Goal: Task Accomplishment & Management: Complete application form

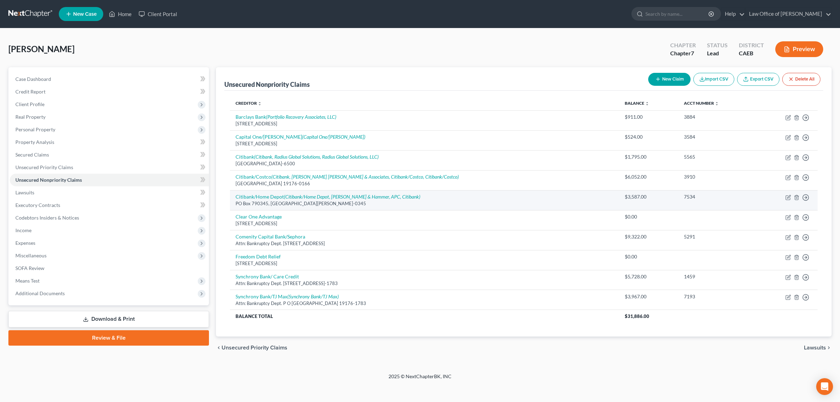
click at [461, 202] on div "PO Box 790345, [GEOGRAPHIC_DATA][PERSON_NAME]-0345" at bounding box center [425, 203] width 378 height 7
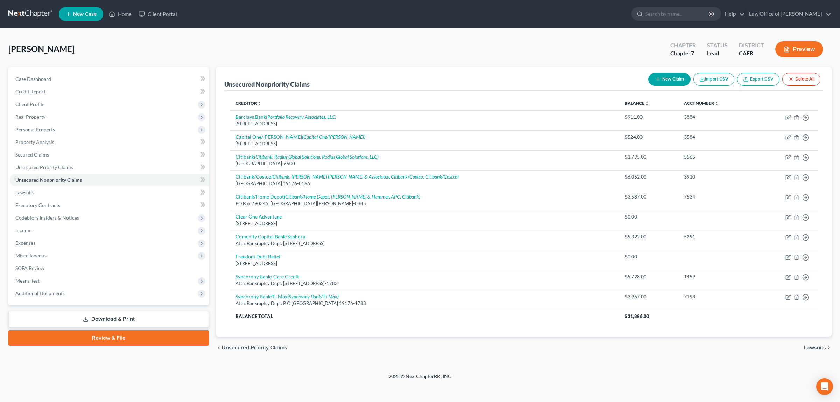
click at [788, 47] on icon "button" at bounding box center [787, 49] width 4 height 5
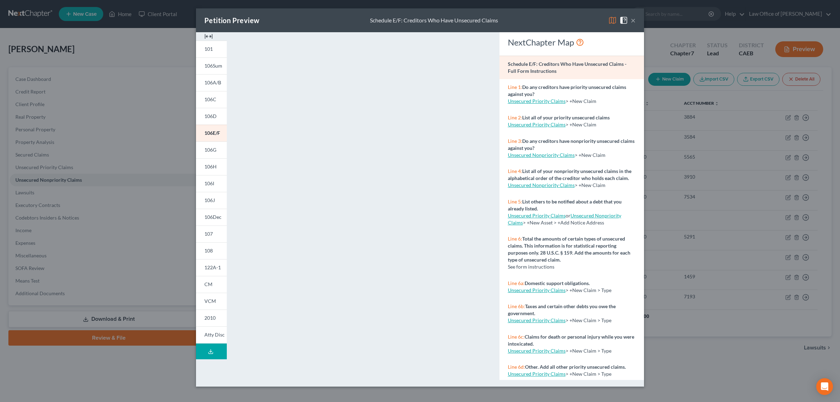
click at [634, 19] on button "×" at bounding box center [633, 20] width 5 height 8
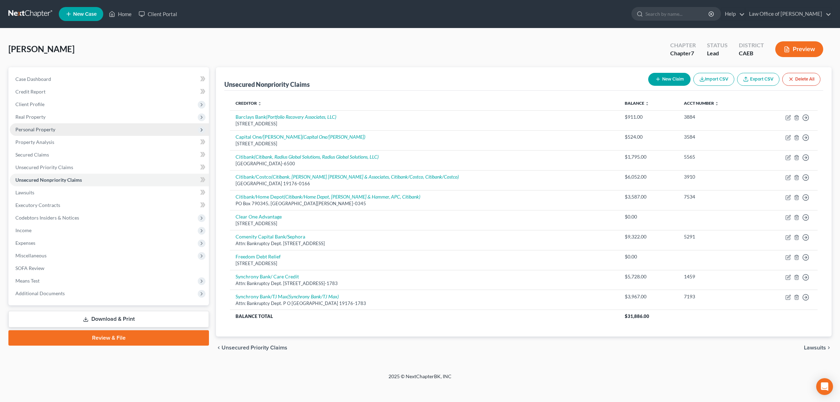
click at [68, 127] on span "Personal Property" at bounding box center [109, 129] width 199 height 13
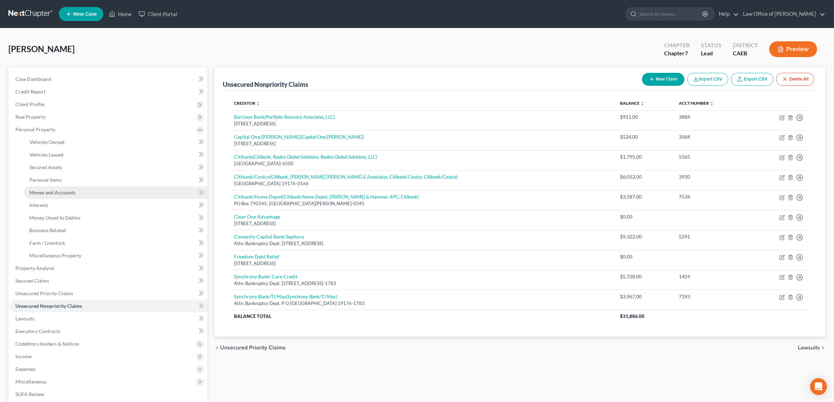
click at [71, 189] on span "Money and Accounts" at bounding box center [52, 192] width 46 height 6
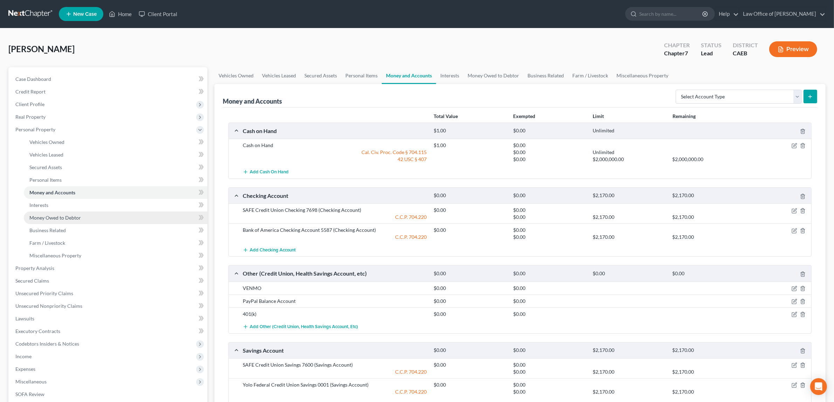
click at [70, 215] on span "Money Owed to Debtor" at bounding box center [54, 218] width 51 height 6
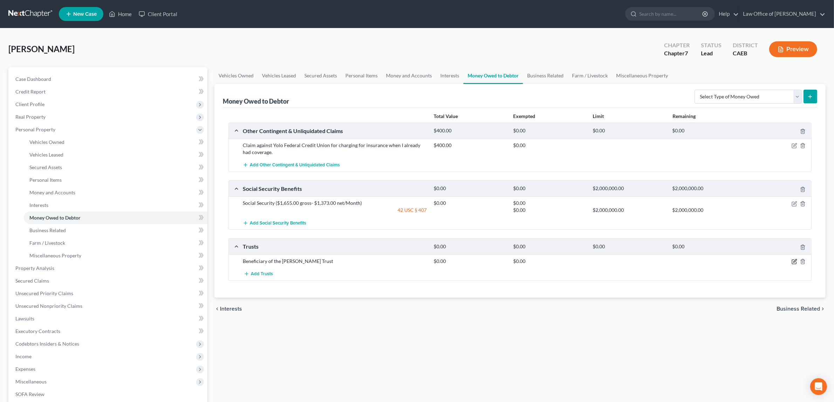
click at [793, 260] on icon "button" at bounding box center [794, 262] width 4 height 4
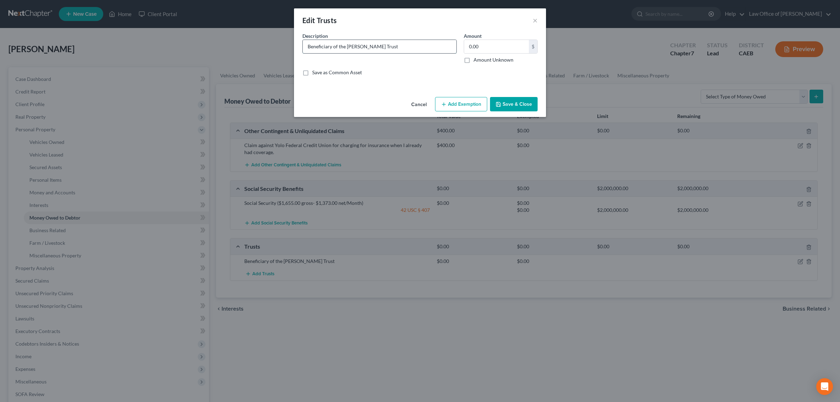
click at [417, 46] on input "Beneficiary of the [PERSON_NAME] Trust" at bounding box center [380, 46] width 154 height 13
type input "Beneficiary of the [PERSON_NAME] Trust - The trust is revocable and the trustor…"
click at [521, 103] on button "Save & Close" at bounding box center [514, 104] width 48 height 15
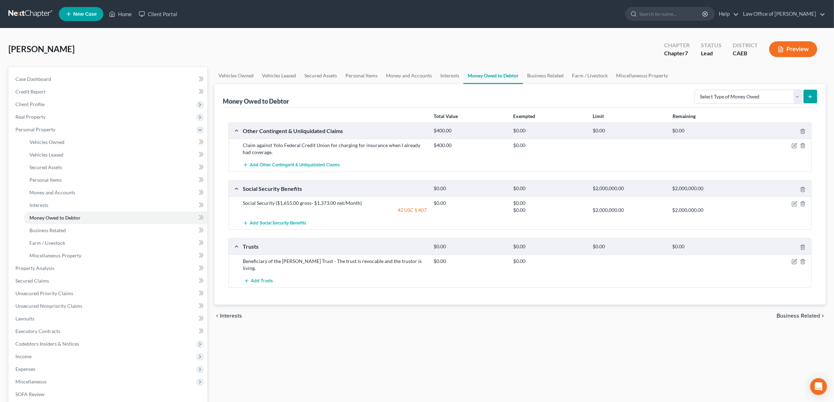
click at [789, 46] on button "Preview" at bounding box center [793, 49] width 48 height 16
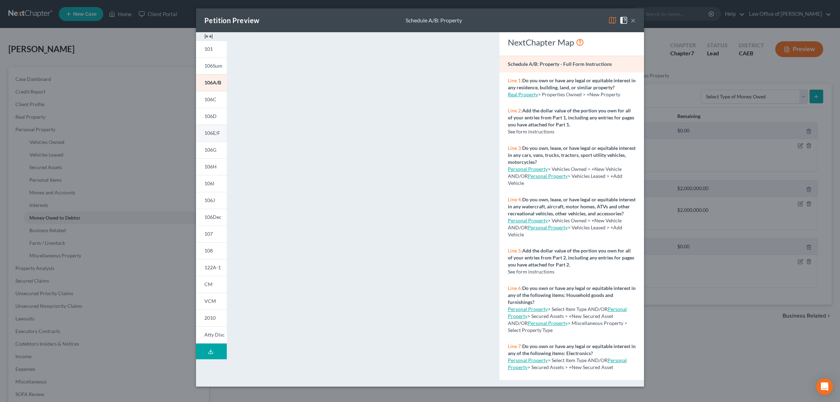
click at [212, 130] on span "106E/F" at bounding box center [212, 133] width 16 height 6
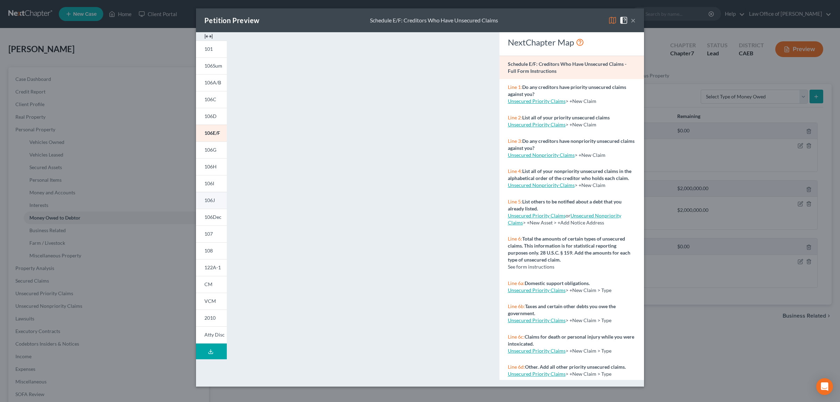
click at [215, 197] on span "106J" at bounding box center [209, 200] width 11 height 6
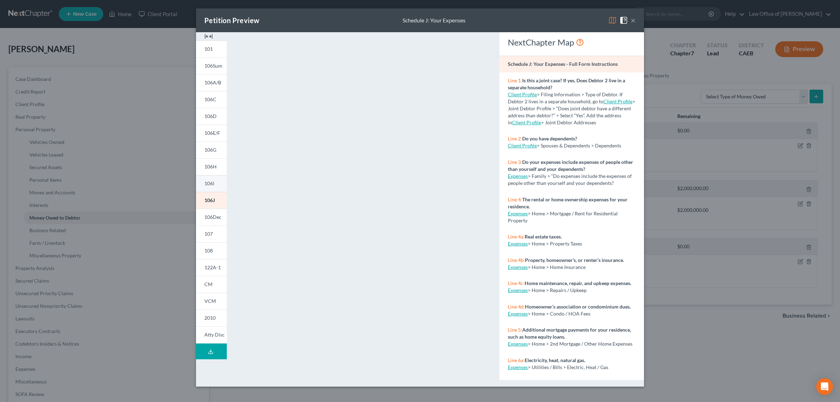
click at [216, 182] on link "106I" at bounding box center [211, 183] width 31 height 17
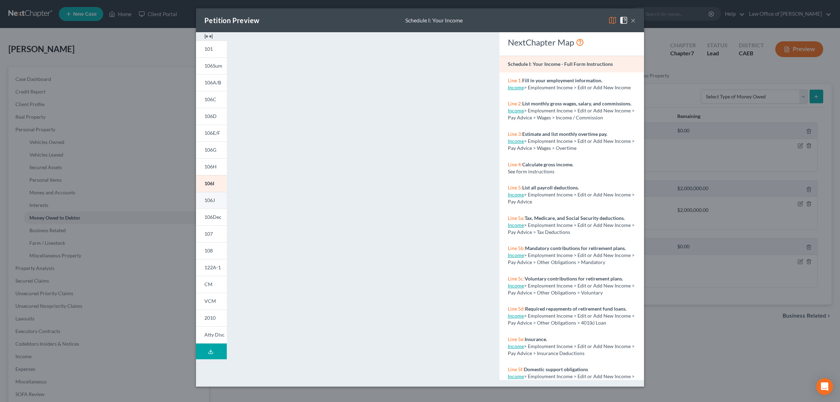
click at [208, 197] on link "106J" at bounding box center [211, 200] width 31 height 17
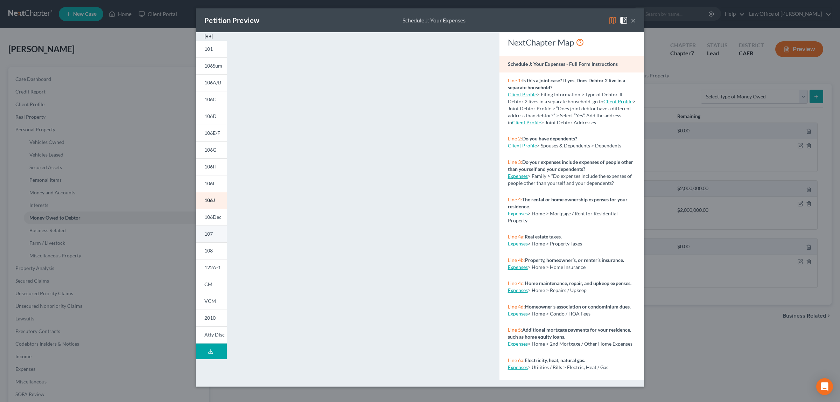
click at [216, 230] on link "107" at bounding box center [211, 233] width 31 height 17
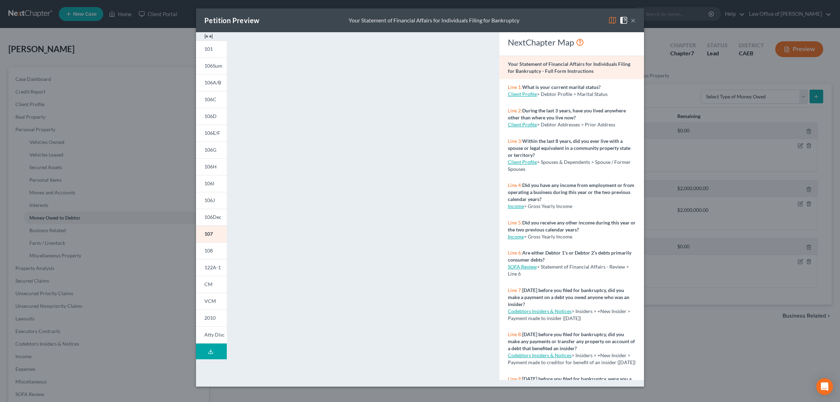
click at [632, 18] on button "×" at bounding box center [633, 20] width 5 height 8
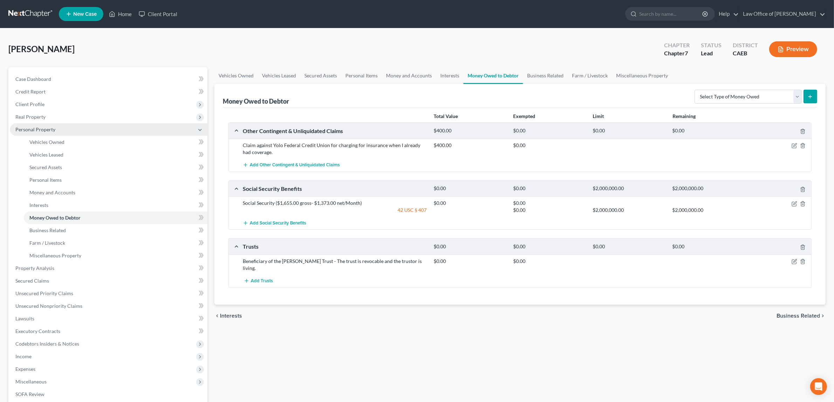
click at [61, 124] on span "Personal Property" at bounding box center [108, 129] width 197 height 13
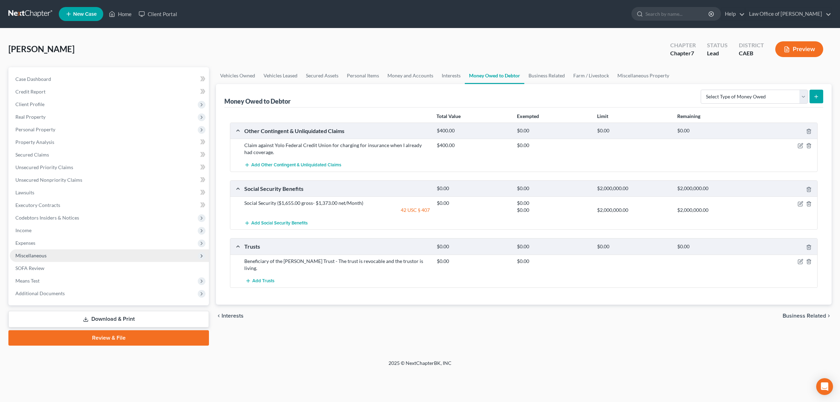
click at [51, 251] on span "Miscellaneous" at bounding box center [109, 255] width 199 height 13
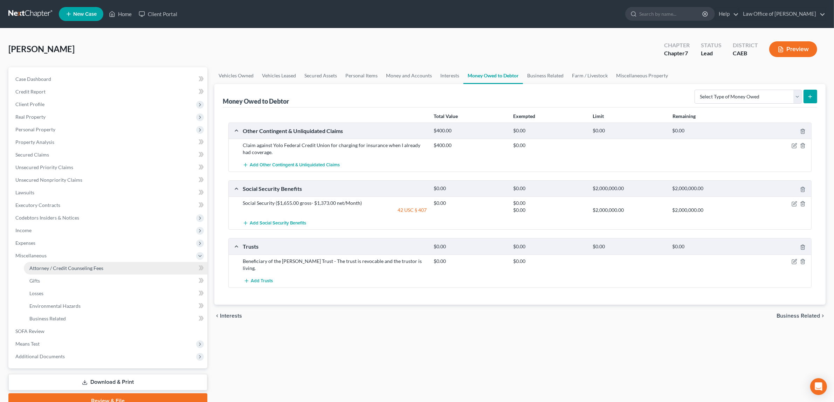
click at [52, 263] on link "Attorney / Credit Counseling Fees" at bounding box center [115, 268] width 183 height 13
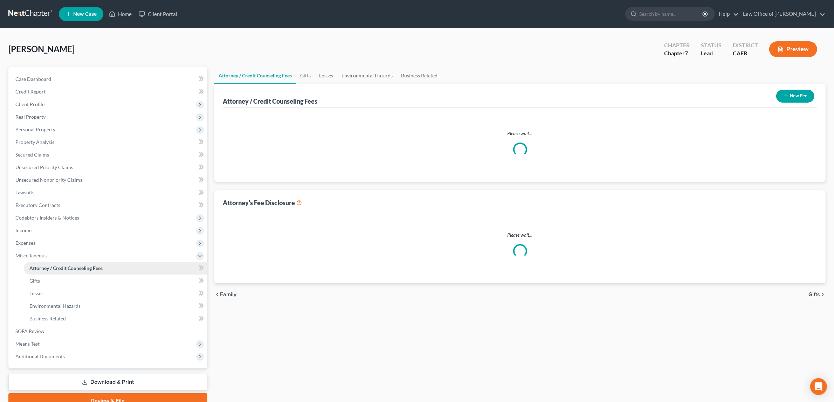
select select "1"
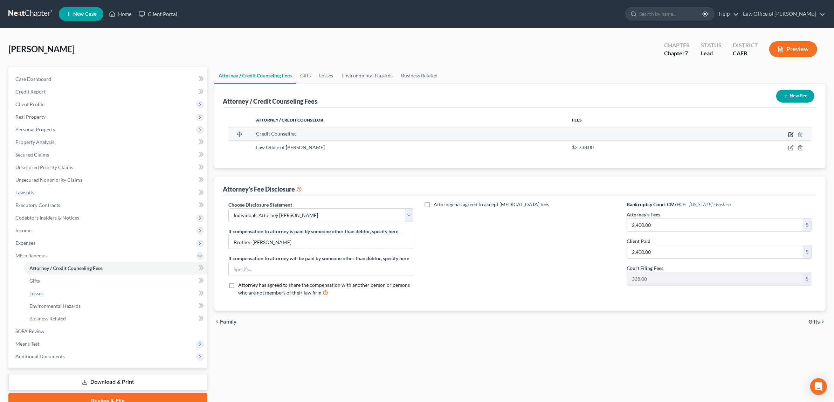
click at [791, 132] on icon "button" at bounding box center [791, 135] width 6 height 6
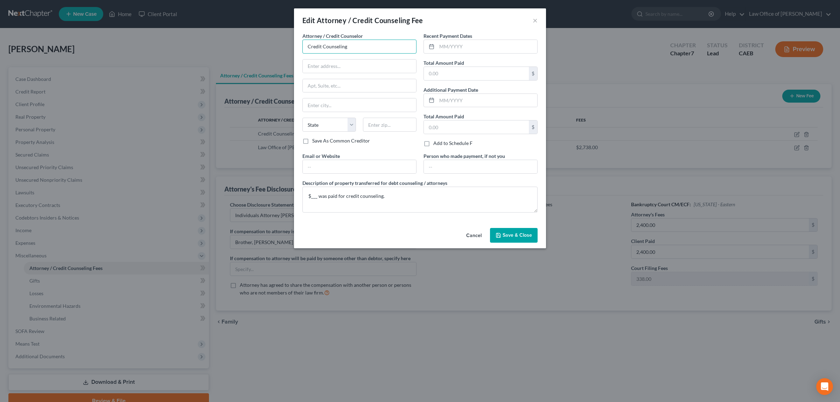
click at [386, 45] on input "Credit Counseling" at bounding box center [360, 47] width 114 height 14
type input "C"
click at [368, 70] on div "Summit Financial Education, Inc." at bounding box center [344, 69] width 73 height 7
type input "Summit Financial Education, Inc."
type input "[STREET_ADDRESS]"
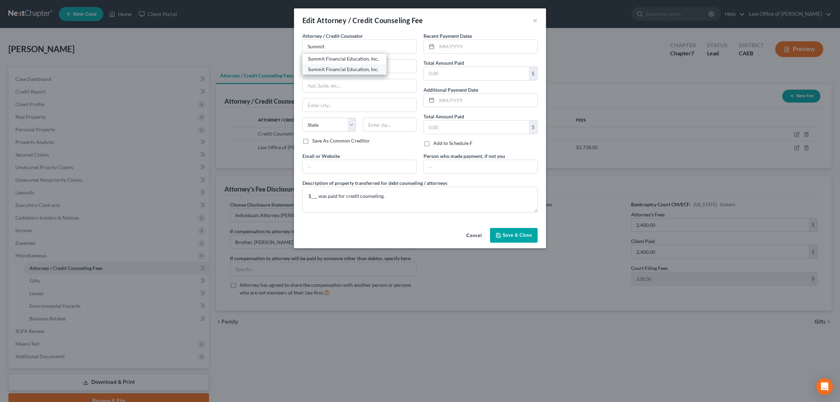
type input "[GEOGRAPHIC_DATA]"
select select "3"
type input "85717"
click at [384, 48] on input "Summit Financial Education, Inc." at bounding box center [360, 47] width 114 height 14
drag, startPoint x: 348, startPoint y: 67, endPoint x: 302, endPoint y: 67, distance: 46.2
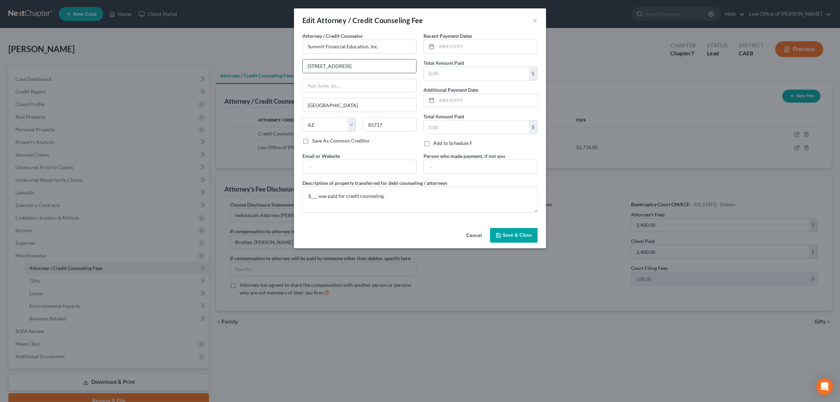
click at [303, 67] on div "[STREET_ADDRESS]" at bounding box center [360, 66] width 114 height 14
type input "\"
click at [381, 48] on input "Summit Financial Education, Inc." at bounding box center [360, 47] width 114 height 14
click at [386, 43] on input "Summit Financial Education, Inc." at bounding box center [360, 47] width 114 height 14
drag, startPoint x: 381, startPoint y: 48, endPoint x: 300, endPoint y: 63, distance: 82.0
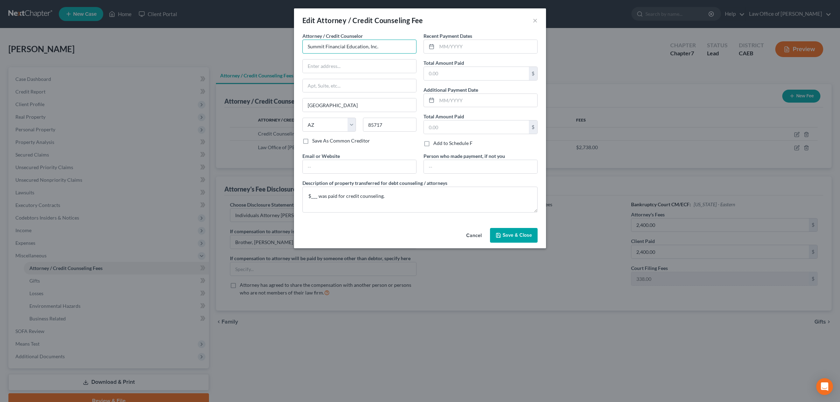
click at [300, 63] on div "Attorney / Credit Counselor * Summit Financial Education, Inc. Tucson State [US…" at bounding box center [359, 92] width 121 height 120
click at [379, 64] on input "text" at bounding box center [359, 66] width 113 height 13
click at [390, 44] on input "Summit Financial Education, Inc." at bounding box center [360, 47] width 114 height 14
click at [356, 58] on div "Summit Financial Education, Inc." at bounding box center [344, 58] width 73 height 7
type input "Summit Financial Education, Inc."
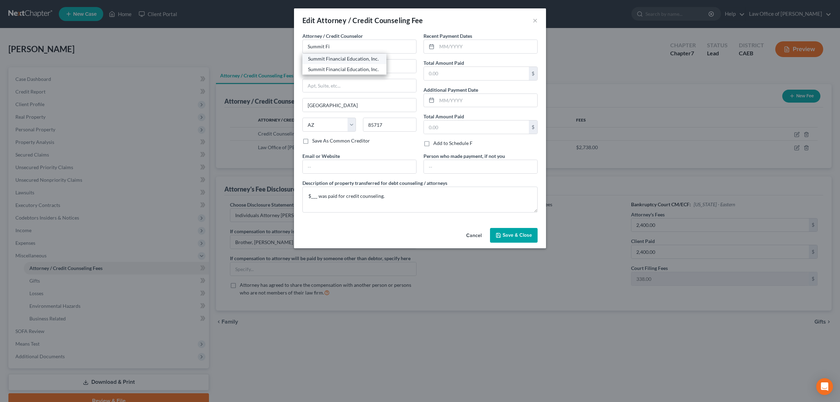
type input "[GEOGRAPHIC_DATA]"
type input "Suite 1501"
type input "[GEOGRAPHIC_DATA]"
select select "24"
type input "55401"
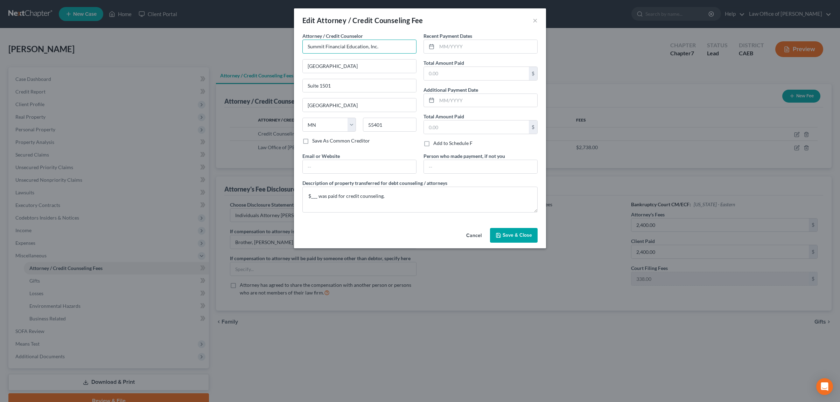
click at [379, 45] on input "Summit Financial Education, Inc." at bounding box center [360, 47] width 114 height 14
drag, startPoint x: 354, startPoint y: 67, endPoint x: 304, endPoint y: 95, distance: 58.0
click at [304, 95] on div "Attorney / Credit Counselor * Summit Financial Education, Inc. [STREET_ADDRESS]…" at bounding box center [360, 84] width 114 height 105
drag, startPoint x: 348, startPoint y: 84, endPoint x: 279, endPoint y: 70, distance: 70.7
click at [279, 70] on div "Edit Attorney / Credit Counseling Fee × Attorney / Credit Counselor * Summit Fi…" at bounding box center [420, 201] width 840 height 402
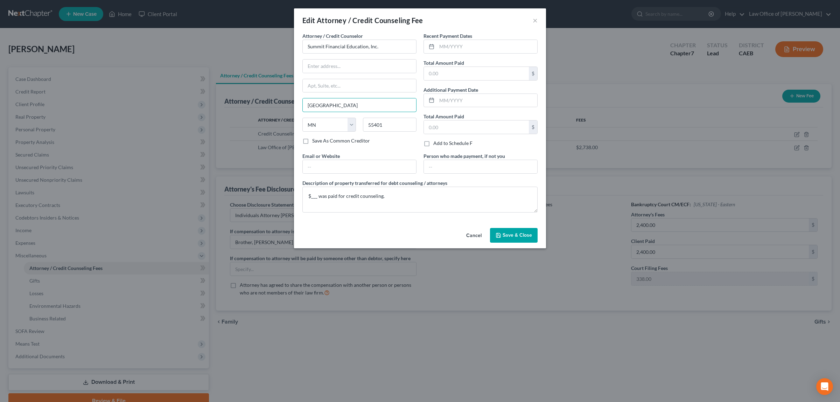
drag, startPoint x: 335, startPoint y: 104, endPoint x: 294, endPoint y: 104, distance: 41.0
click at [294, 104] on div "Attorney / Credit Counselor * Summit Financial Education, Inc. Minneapolis Stat…" at bounding box center [420, 128] width 252 height 193
drag, startPoint x: 403, startPoint y: 123, endPoint x: 367, endPoint y: 125, distance: 36.5
click at [367, 125] on input "55401" at bounding box center [390, 125] width 54 height 14
drag, startPoint x: 319, startPoint y: 123, endPoint x: 303, endPoint y: 123, distance: 15.4
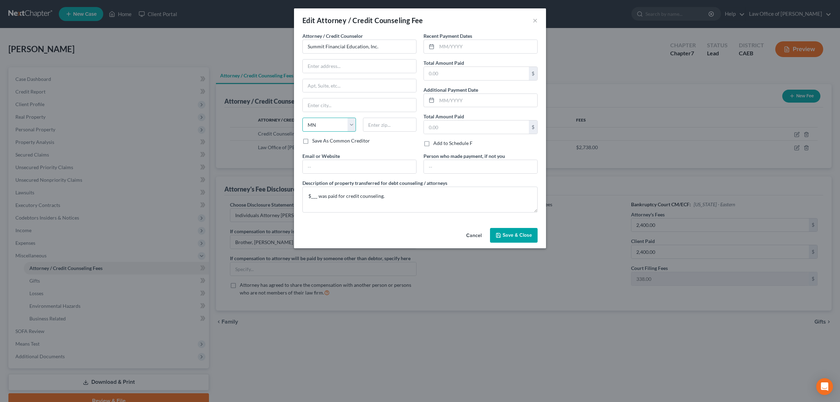
click at [303, 123] on select "State [US_STATE] AK AR AZ CA CO CT DE DC [GEOGRAPHIC_DATA] [GEOGRAPHIC_DATA] GU…" at bounding box center [330, 125] width 54 height 14
drag, startPoint x: 325, startPoint y: 127, endPoint x: 301, endPoint y: 125, distance: 23.2
click at [301, 125] on div "State [US_STATE] AK AR AZ CA CO CT DE DC [GEOGRAPHIC_DATA] [GEOGRAPHIC_DATA] GU…" at bounding box center [329, 125] width 61 height 14
click at [308, 123] on select "State [US_STATE] AK AR AZ CA CO CT DE DC [GEOGRAPHIC_DATA] [GEOGRAPHIC_DATA] GU…" at bounding box center [330, 125] width 54 height 14
click at [316, 121] on select "State [US_STATE] AK AR AZ CA CO CT DE DC [GEOGRAPHIC_DATA] [GEOGRAPHIC_DATA] GU…" at bounding box center [330, 125] width 54 height 14
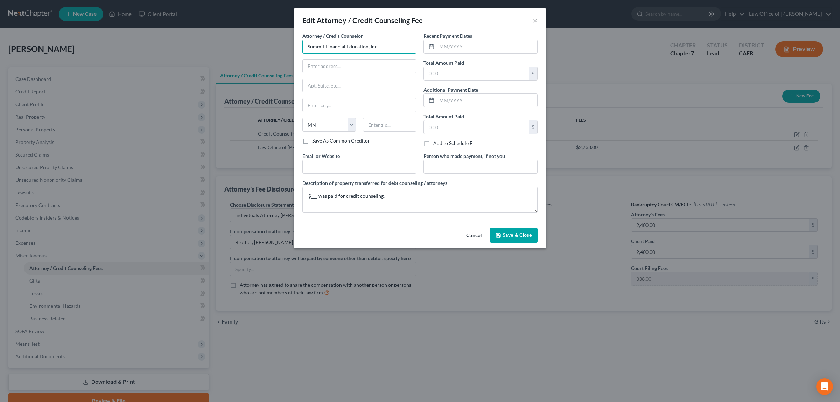
click at [379, 46] on input "Summit Financial Education, Inc." at bounding box center [360, 47] width 114 height 14
drag, startPoint x: 379, startPoint y: 46, endPoint x: 294, endPoint y: 50, distance: 84.5
click at [294, 50] on div "Attorney / Credit Counselor * Summit Financial Education, Inc. State [US_STATE]…" at bounding box center [420, 128] width 252 height 193
click at [362, 70] on div "Summit Financial Education, Inc." at bounding box center [344, 69] width 73 height 7
type input "Summit Financial Education, Inc."
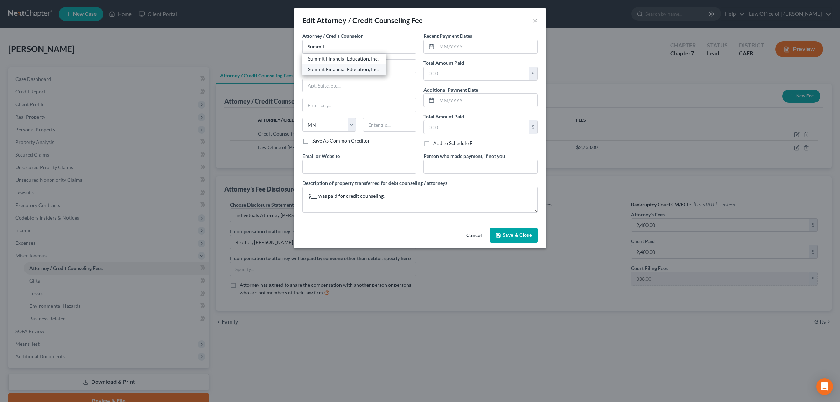
type input "[STREET_ADDRESS]"
type input "[GEOGRAPHIC_DATA]"
select select "3"
type input "85717"
click at [520, 232] on button "Save & Close" at bounding box center [514, 235] width 48 height 15
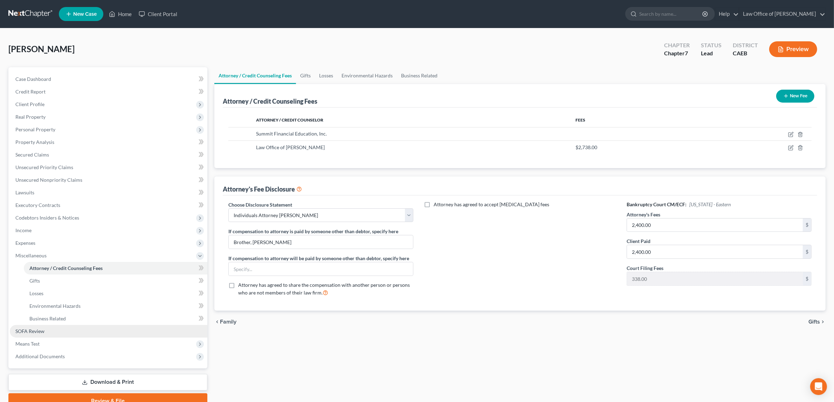
click at [44, 327] on link "SOFA Review" at bounding box center [108, 331] width 197 height 13
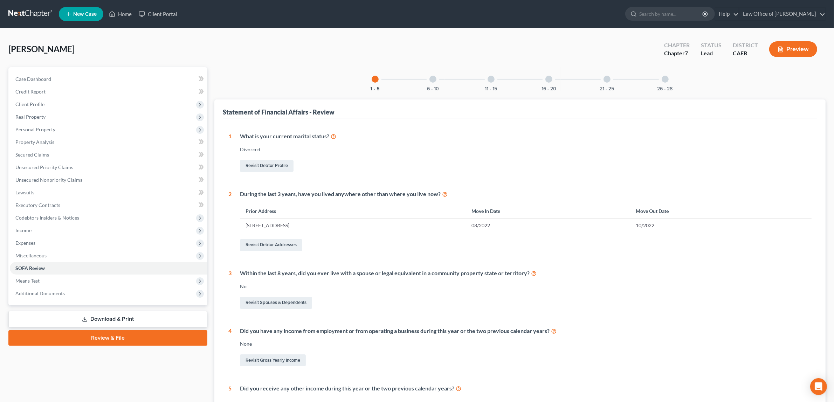
click at [547, 83] on div "16 - 20" at bounding box center [549, 79] width 24 height 24
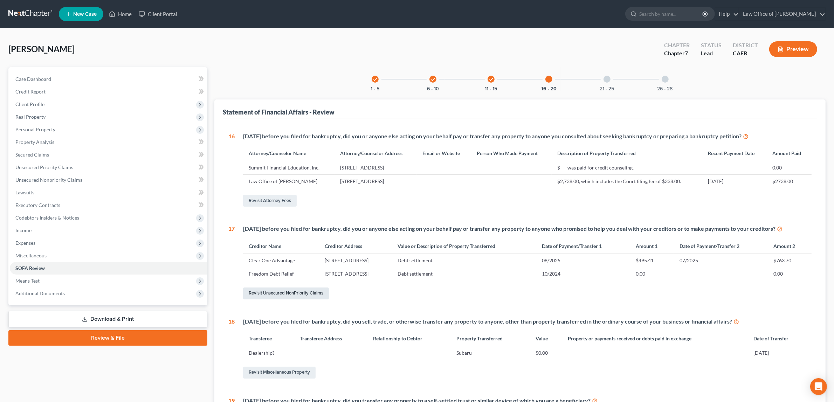
click at [309, 290] on link "Revisit Unsecured NonPriority Claims" at bounding box center [286, 293] width 86 height 12
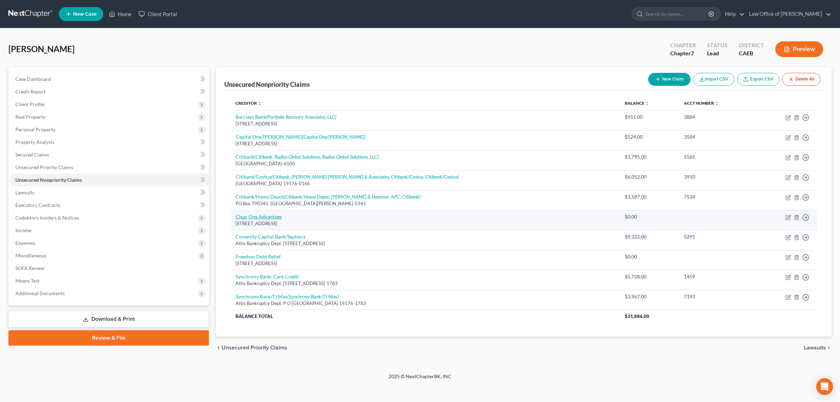
click at [272, 217] on link "Clear One Advantage" at bounding box center [259, 217] width 46 height 6
select select "21"
select select "16"
select select "0"
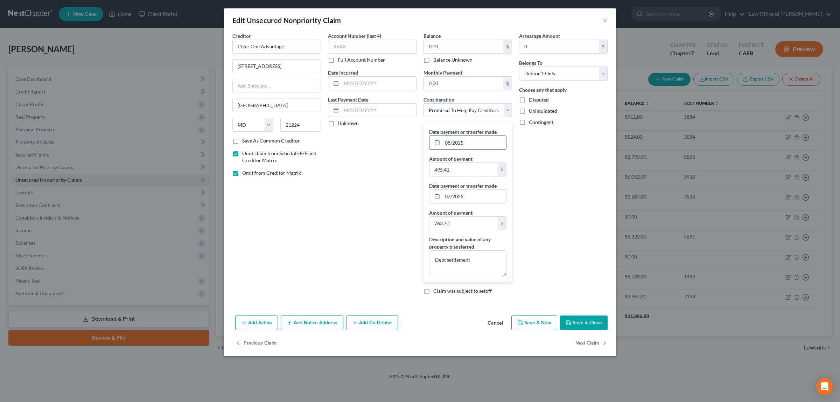
drag, startPoint x: 469, startPoint y: 143, endPoint x: 443, endPoint y: 145, distance: 26.0
click at [443, 145] on input "08/2025" at bounding box center [475, 142] width 64 height 13
type input "09/117/2024"
click at [461, 226] on input "763.70" at bounding box center [464, 223] width 68 height 13
type input "4,041.00"
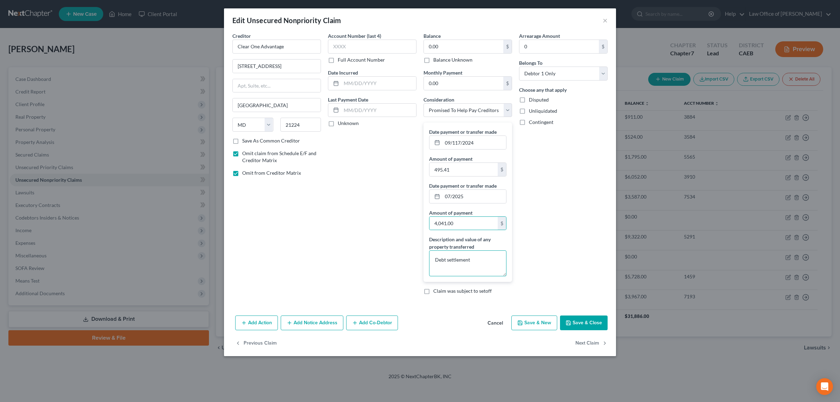
click at [436, 260] on textarea "Debt settlement" at bounding box center [467, 263] width 77 height 26
click at [470, 275] on textarea "Paid $4,041.00 between [DATE] and [DATE] for debt settlement" at bounding box center [467, 263] width 77 height 26
type textarea "Paid $4,041.00 between [DATE] and [DATE] for debt settlement."
click at [456, 143] on input "09/117/2024" at bounding box center [475, 142] width 64 height 13
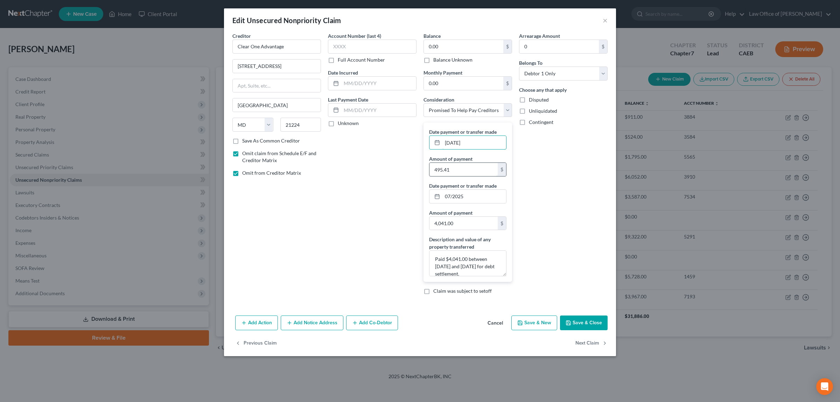
type input "[DATE]"
click at [450, 170] on input "495.41" at bounding box center [464, 169] width 68 height 13
type input "571.00"
drag, startPoint x: 466, startPoint y: 196, endPoint x: 435, endPoint y: 193, distance: 32.1
click at [435, 193] on div "07/2025" at bounding box center [467, 196] width 77 height 14
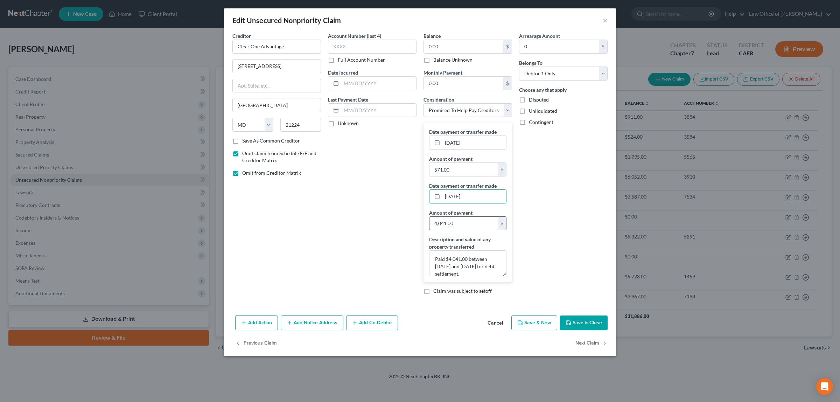
type input "[DATE]"
click at [460, 223] on input "4,041.00" at bounding box center [464, 223] width 68 height 13
type input "571.00"
click at [582, 321] on button "Save & Close" at bounding box center [584, 322] width 48 height 15
click at [461, 197] on input "[DATE]" at bounding box center [475, 196] width 64 height 13
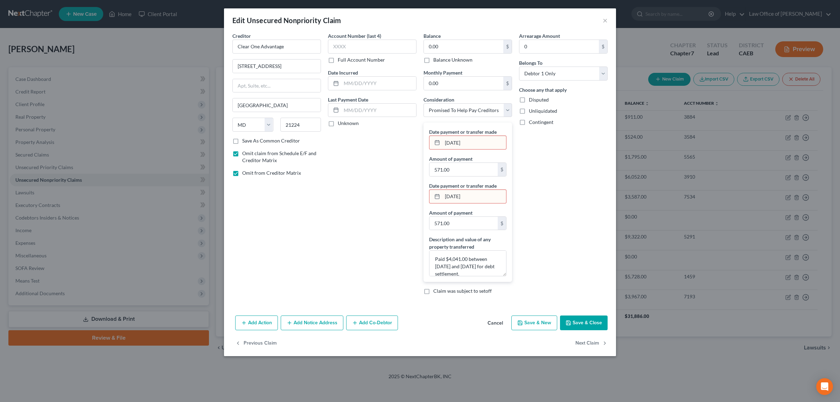
type input "[DATE]"
click at [484, 144] on input "[DATE]" at bounding box center [475, 142] width 64 height 13
click at [459, 142] on input "[DATE]" at bounding box center [475, 142] width 64 height 13
type input "09/2024"
click at [460, 196] on input "[DATE]" at bounding box center [475, 196] width 64 height 13
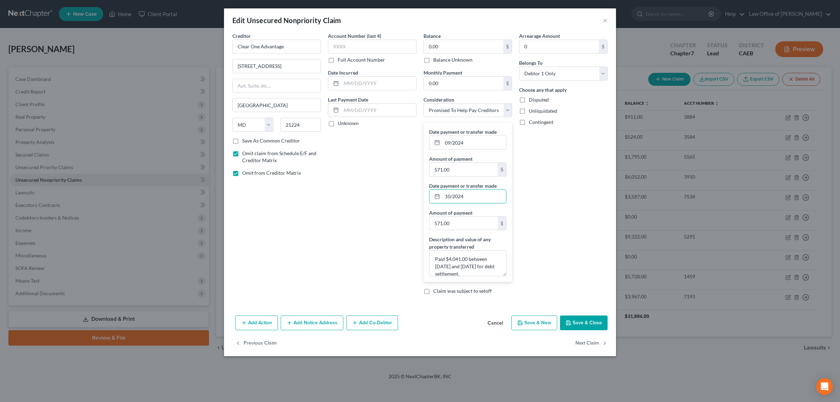
type input "10/2024"
click at [590, 321] on button "Save & Close" at bounding box center [584, 322] width 48 height 15
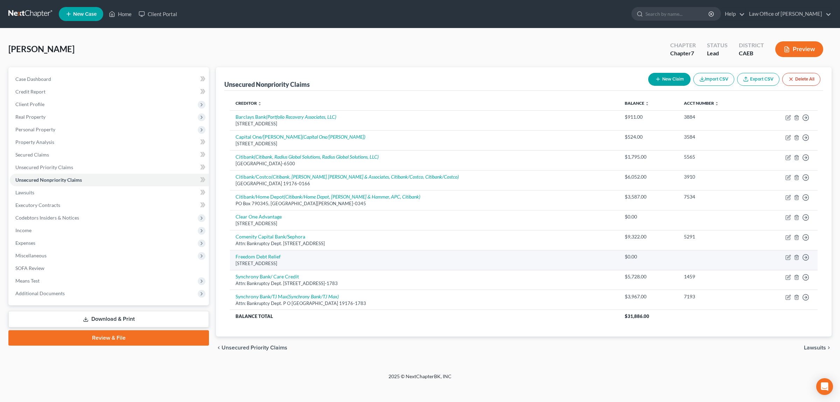
click at [405, 262] on div "[STREET_ADDRESS]" at bounding box center [425, 263] width 378 height 7
click at [788, 257] on icon "button" at bounding box center [789, 258] width 6 height 6
select select "4"
select select "16"
select select "0"
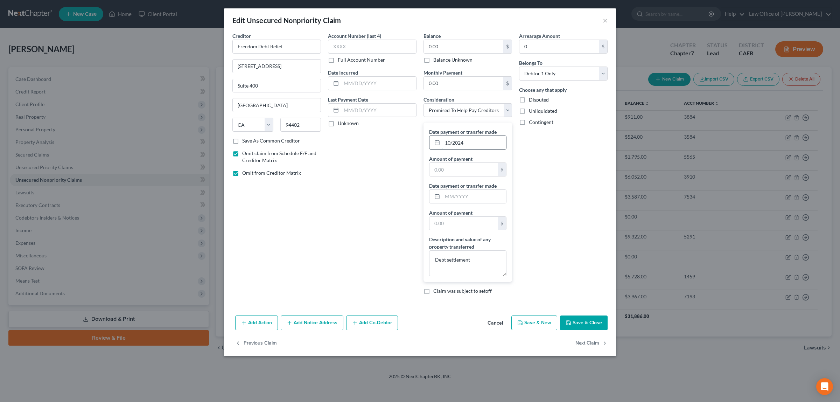
click at [468, 142] on input "10/2024" at bounding box center [475, 142] width 64 height 13
drag, startPoint x: 468, startPoint y: 142, endPoint x: 437, endPoint y: 144, distance: 31.2
click at [437, 144] on div "10/2024" at bounding box center [467, 143] width 77 height 14
type input "9/2024"
type input "571.00"
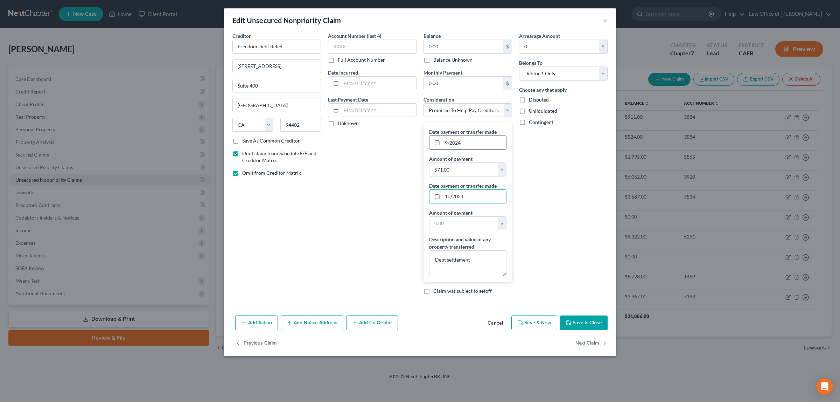
type input "10/2024"
type input "0"
type input "578.00"
click at [434, 260] on textarea "Debt settlement" at bounding box center [467, 263] width 77 height 26
click at [453, 258] on textarea "Paid $4,41.00 between [DATE] to [DATE] for debt settlement." at bounding box center [467, 263] width 77 height 26
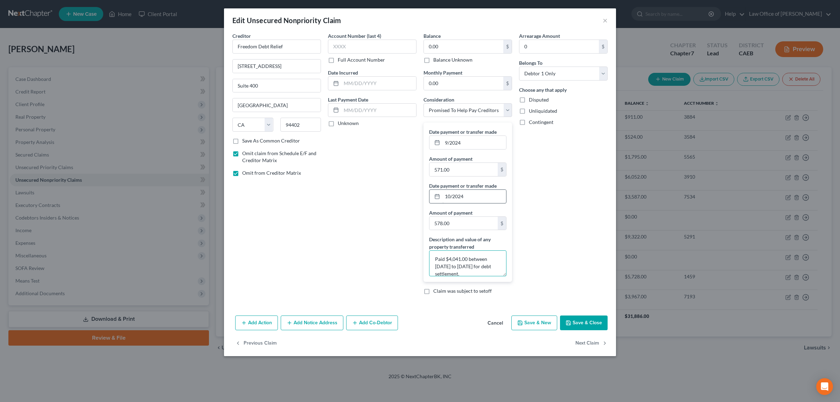
type textarea "Paid $4,041.00 between [DATE] to [DATE] for debt settlement."
drag, startPoint x: 464, startPoint y: 197, endPoint x: 443, endPoint y: 197, distance: 21.0
click at [443, 197] on input "10/2024" at bounding box center [475, 196] width 64 height 13
type input "3/2025"
click at [578, 322] on button "Save & Close" at bounding box center [584, 322] width 48 height 15
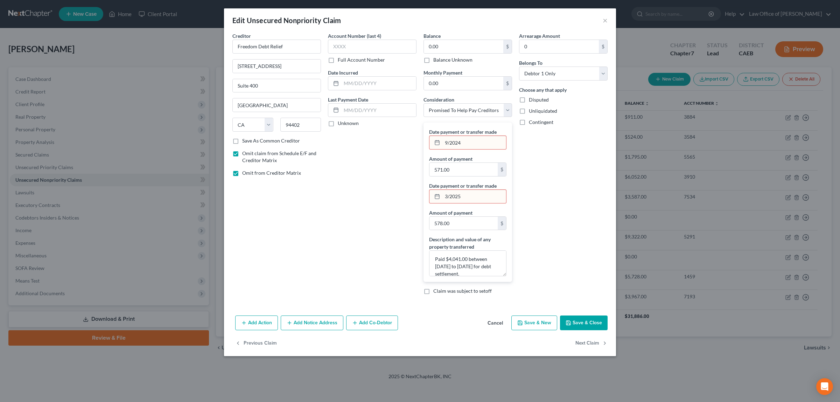
click at [450, 143] on input "9/2024" at bounding box center [475, 142] width 64 height 13
click at [444, 143] on input "9/2024" at bounding box center [475, 142] width 64 height 13
type input "09/2024"
click at [445, 196] on input "3/2025" at bounding box center [475, 196] width 64 height 13
type input "03/2025"
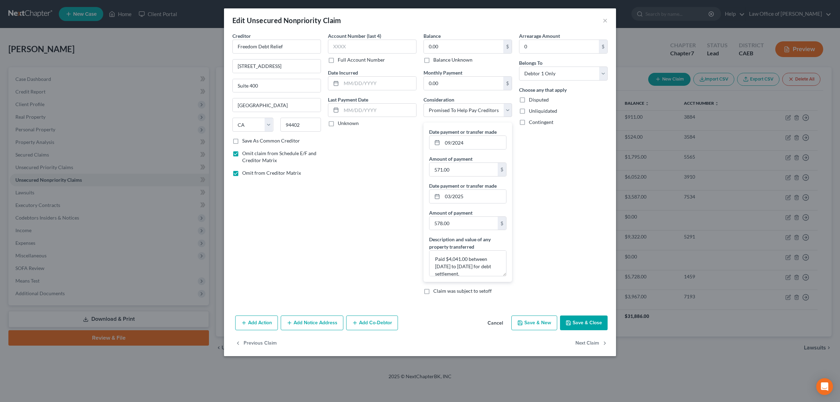
click at [583, 321] on button "Save & Close" at bounding box center [584, 322] width 48 height 15
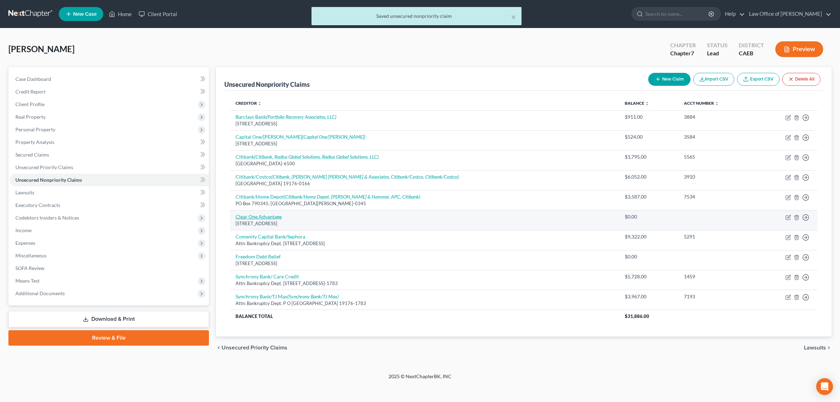
click at [271, 216] on link "Clear One Advantage" at bounding box center [259, 217] width 46 height 6
select select "21"
select select "16"
select select "0"
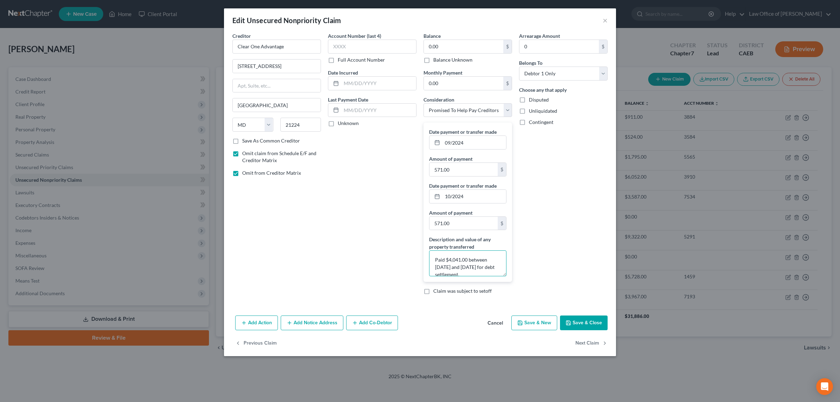
click at [467, 260] on textarea "Paid $4,041.00 between [DATE] and [DATE] for debt settlement." at bounding box center [467, 263] width 77 height 26
click at [473, 266] on textarea "Paid $________ between [DATE] and [DATE] for debt settlement." at bounding box center [467, 263] width 77 height 26
click at [452, 269] on textarea "Paid $________ between [DATE] and [DATE] for debt settlement." at bounding box center [467, 263] width 77 height 26
type textarea "Paid $________ between [DATE] and [DATE] for debt settlement."
drag, startPoint x: 464, startPoint y: 142, endPoint x: 443, endPoint y: 139, distance: 21.6
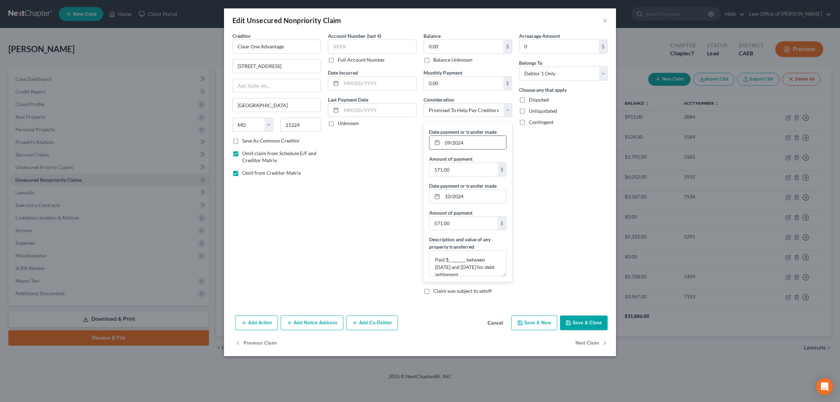
click at [443, 139] on input "09/2024" at bounding box center [475, 142] width 64 height 13
type input "[DATE]"
type input "269.70"
type input "[DATE]"
type input "269.70"
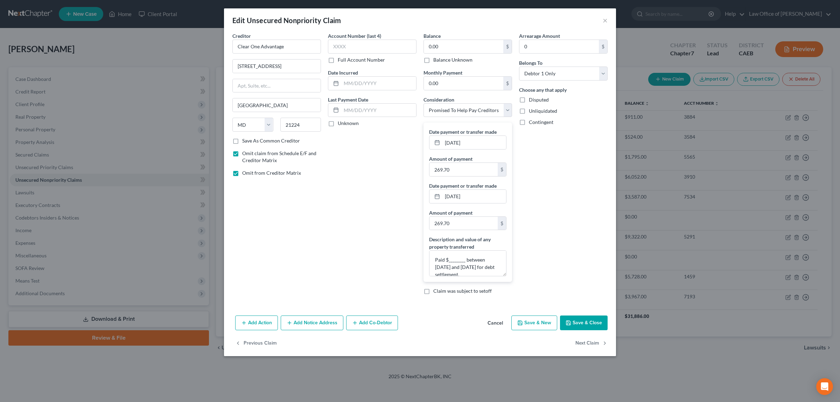
click at [579, 320] on button "Save & Close" at bounding box center [584, 322] width 48 height 15
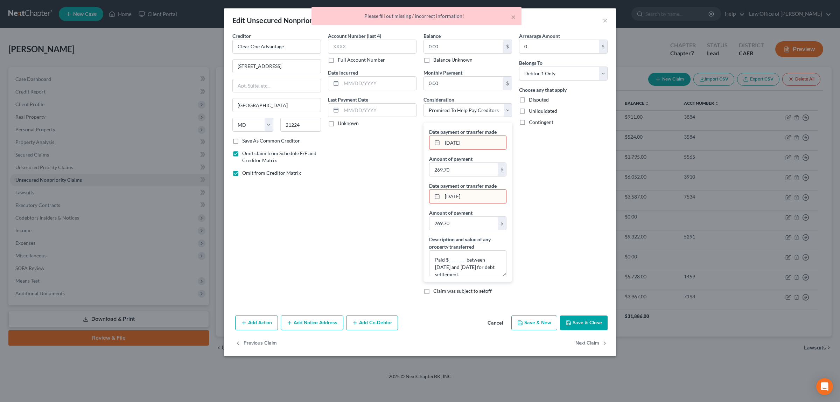
click at [459, 143] on input "[DATE]" at bounding box center [475, 142] width 64 height 13
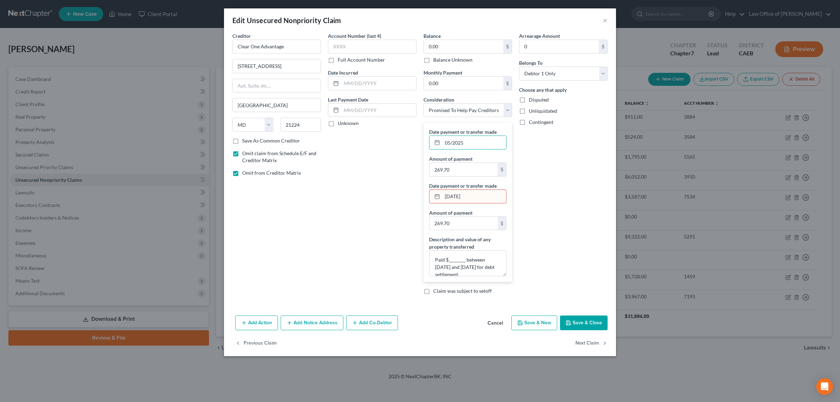
type input "05/2025"
click at [460, 198] on input "[DATE]" at bounding box center [475, 196] width 64 height 13
type input "07/2025"
click at [584, 324] on button "Save & Close" at bounding box center [584, 322] width 48 height 15
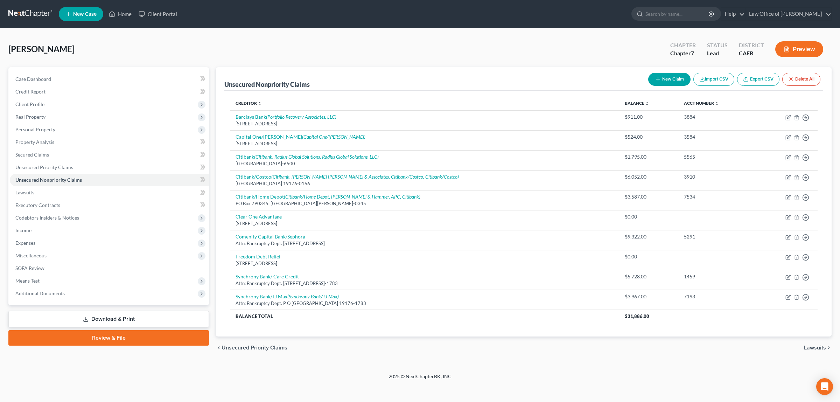
click at [804, 48] on button "Preview" at bounding box center [800, 49] width 48 height 16
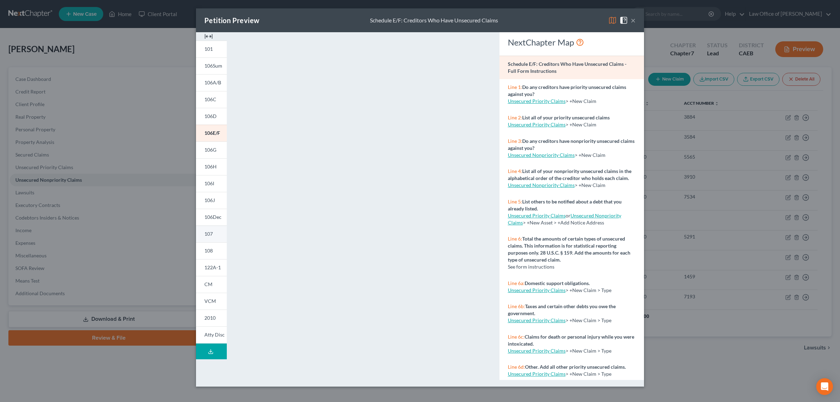
click at [209, 231] on span "107" at bounding box center [208, 234] width 8 height 6
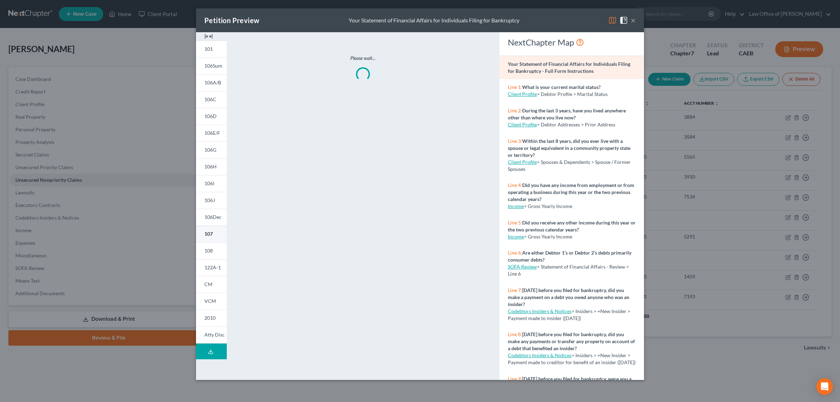
click at [209, 231] on span "107" at bounding box center [208, 234] width 8 height 6
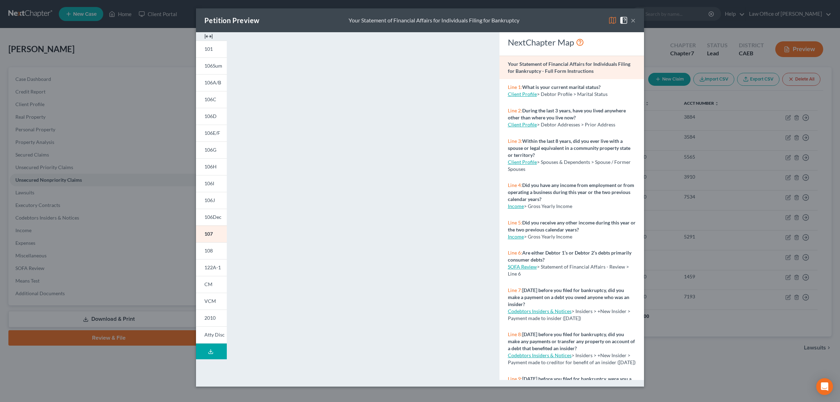
click at [634, 19] on button "×" at bounding box center [633, 20] width 5 height 8
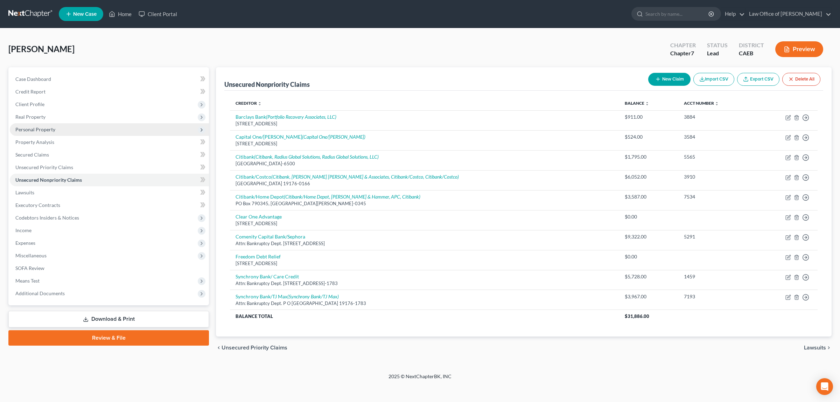
click at [43, 127] on span "Personal Property" at bounding box center [35, 129] width 40 height 6
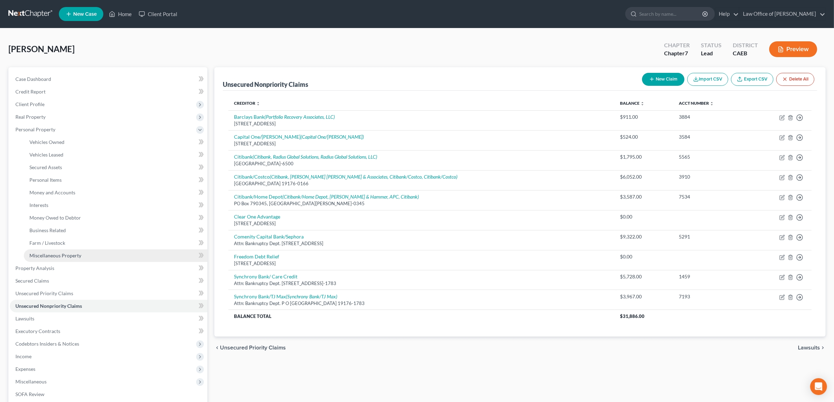
click at [53, 252] on span "Miscellaneous Property" at bounding box center [55, 255] width 52 height 6
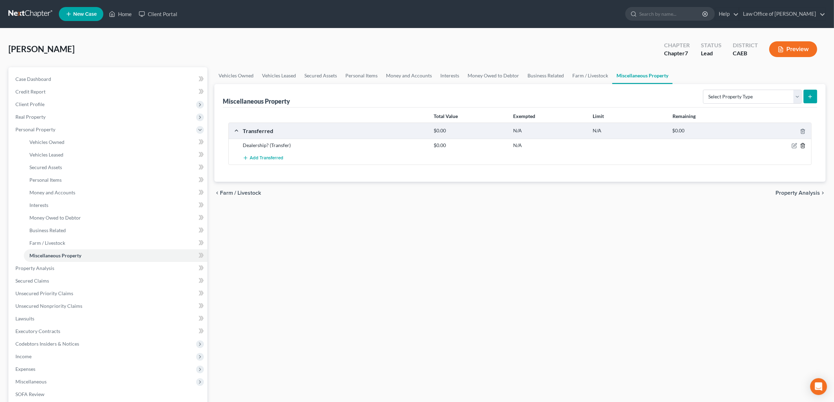
click at [802, 145] on icon "button" at bounding box center [803, 146] width 6 height 6
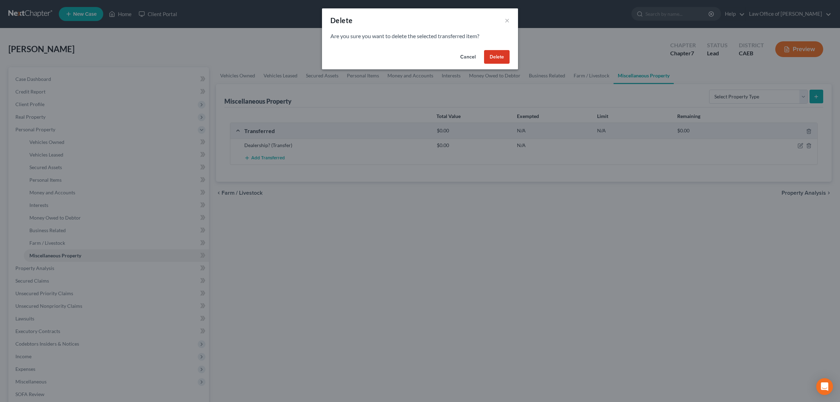
click at [497, 56] on button "Delete" at bounding box center [497, 57] width 26 height 14
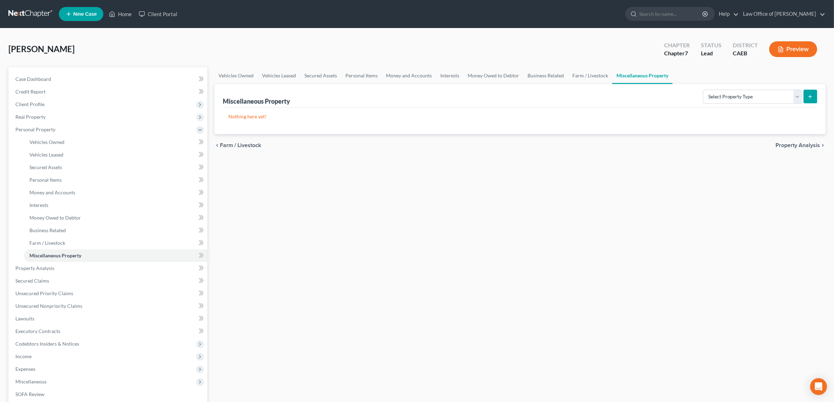
click at [780, 47] on icon "button" at bounding box center [780, 49] width 6 height 6
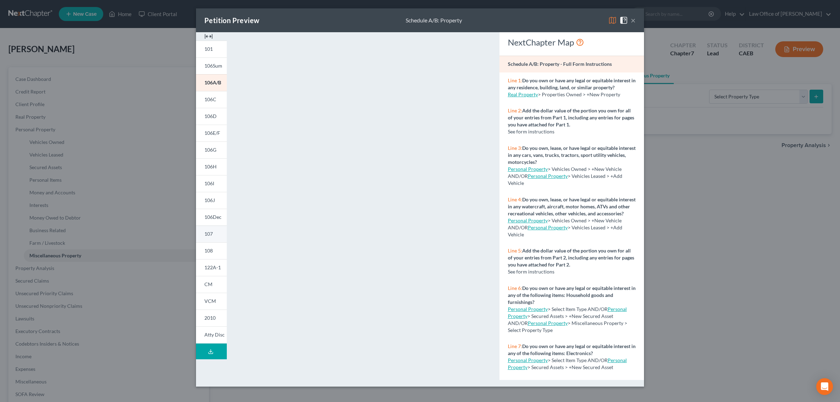
click at [209, 232] on span "107" at bounding box center [208, 234] width 8 height 6
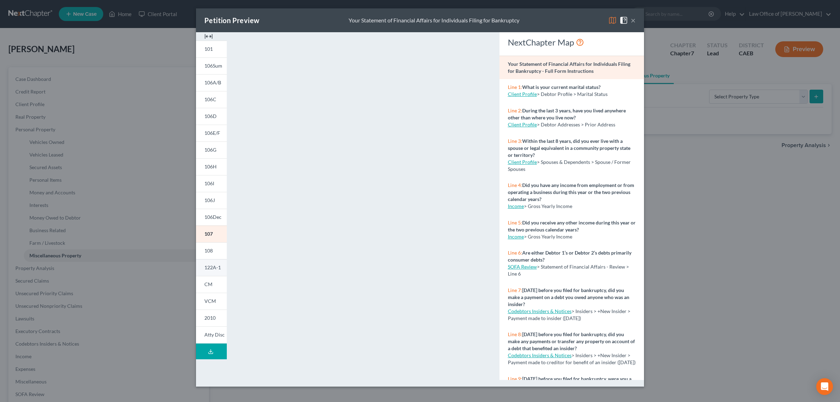
click at [207, 265] on span "122A-1" at bounding box center [212, 267] width 16 height 6
